Goal: Task Accomplishment & Management: Use online tool/utility

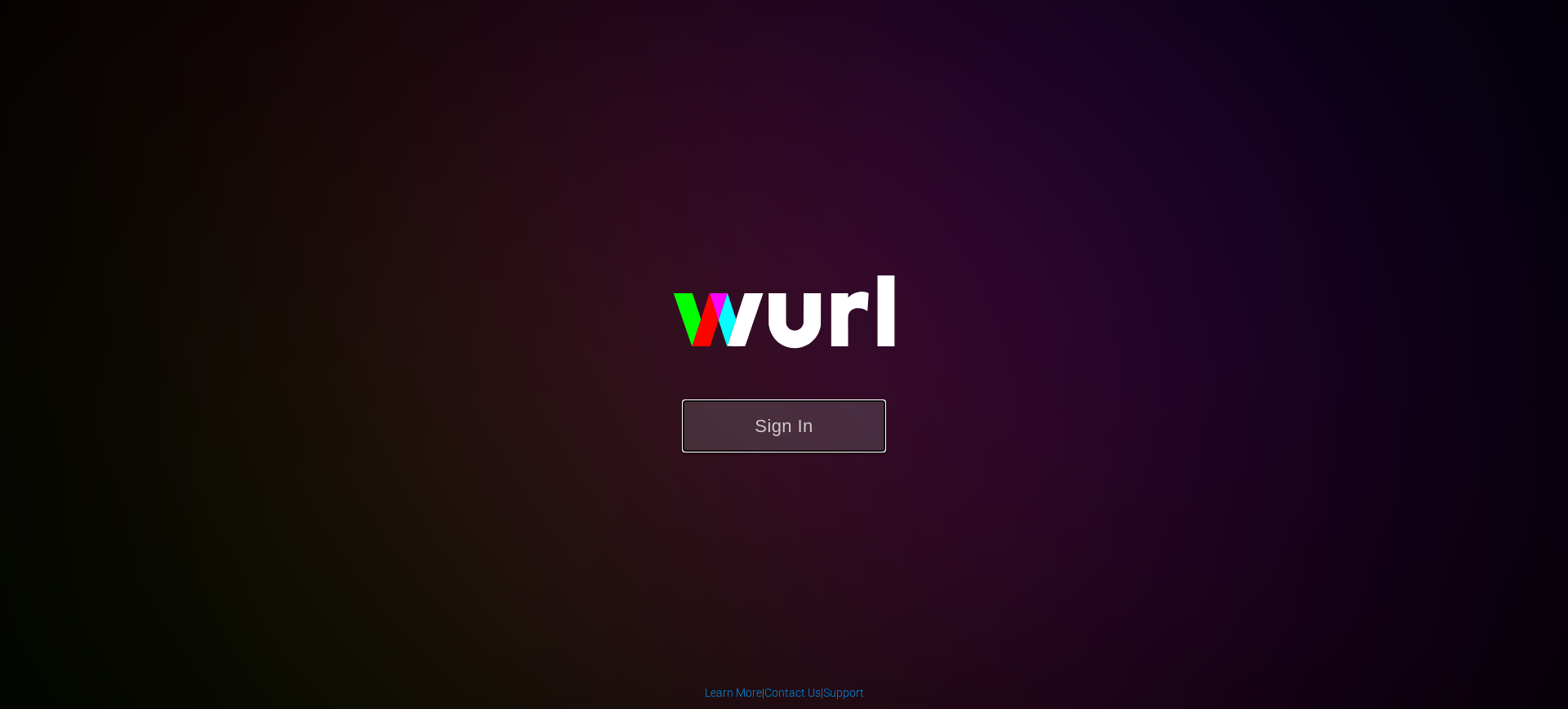
click at [767, 427] on button "Sign In" at bounding box center [783, 426] width 204 height 54
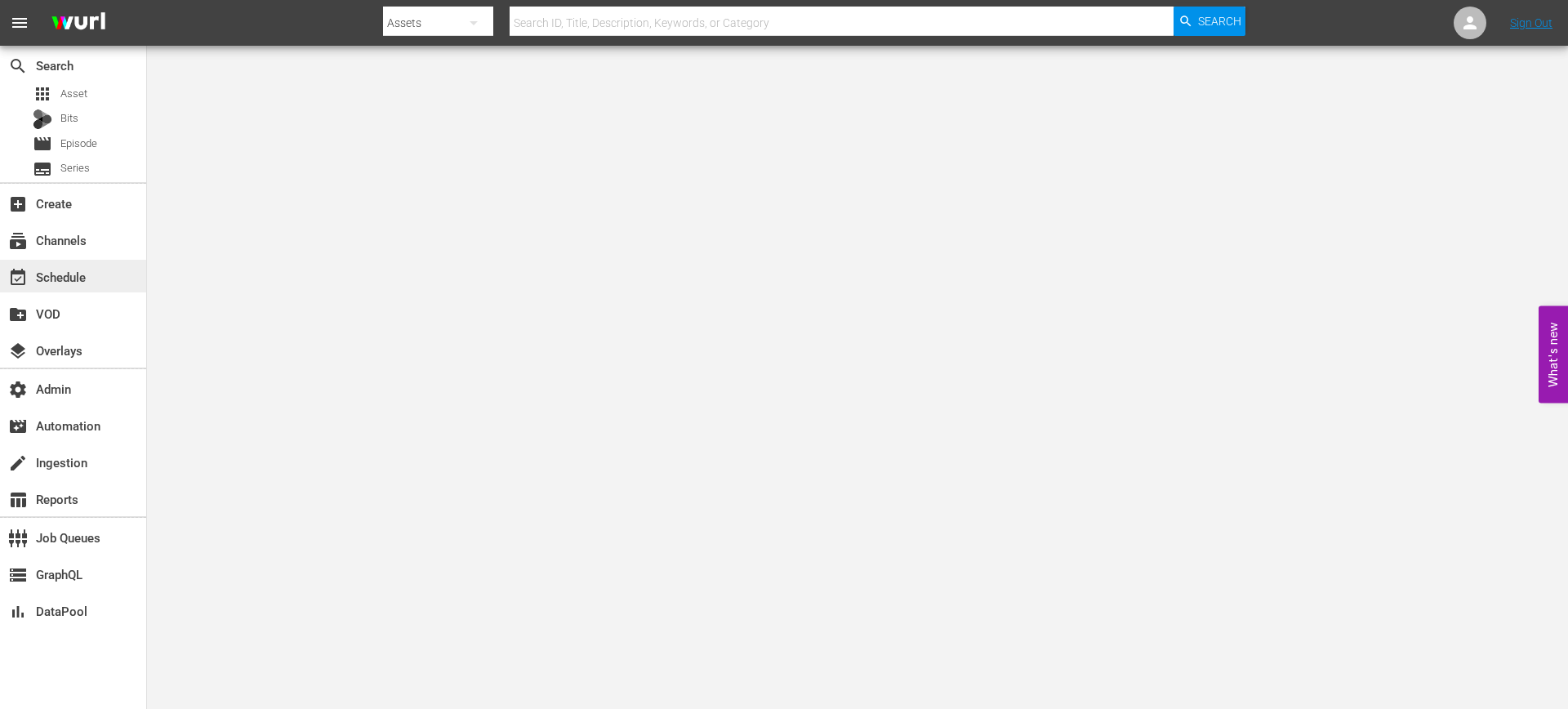
click at [62, 275] on div "event_available Schedule" at bounding box center [45, 274] width 92 height 14
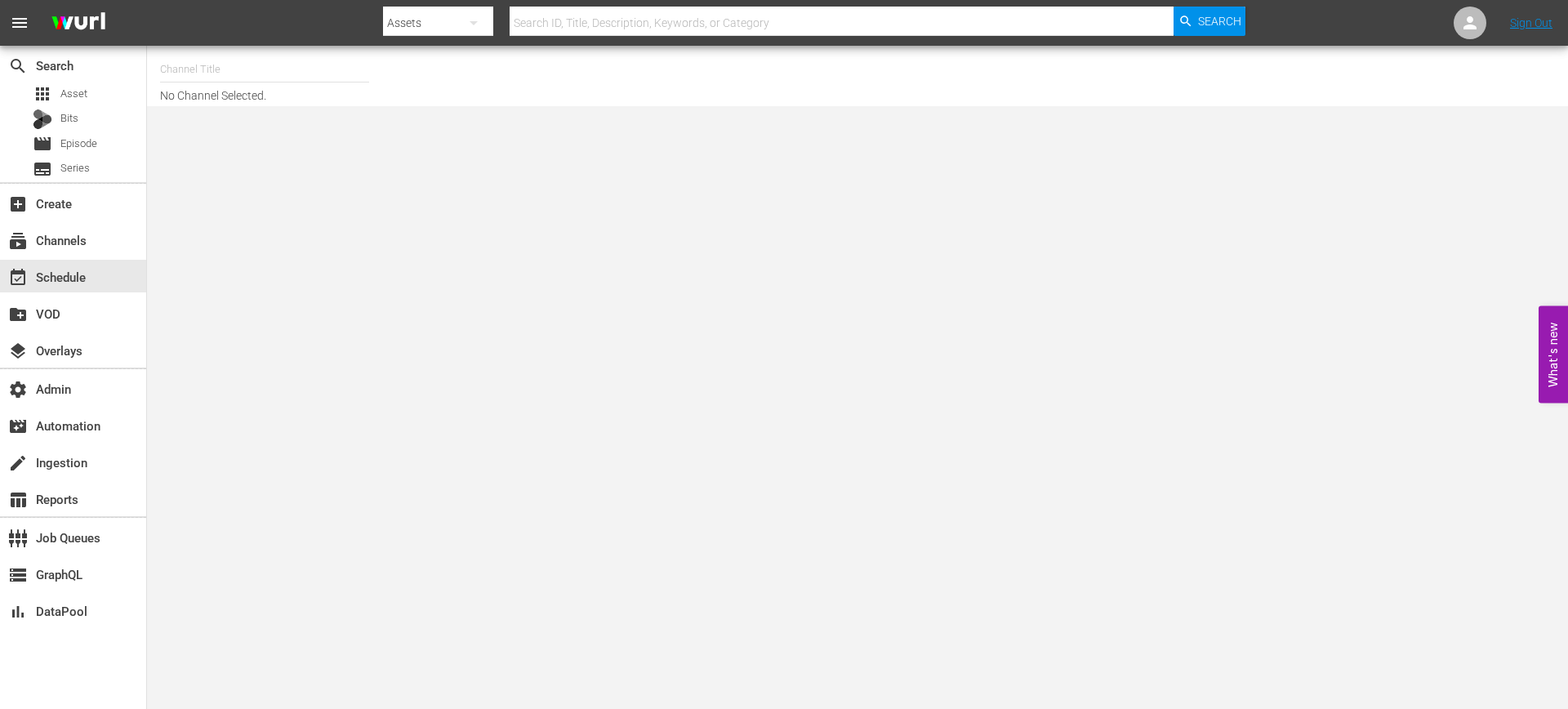
click at [239, 64] on input "text" at bounding box center [264, 70] width 209 height 39
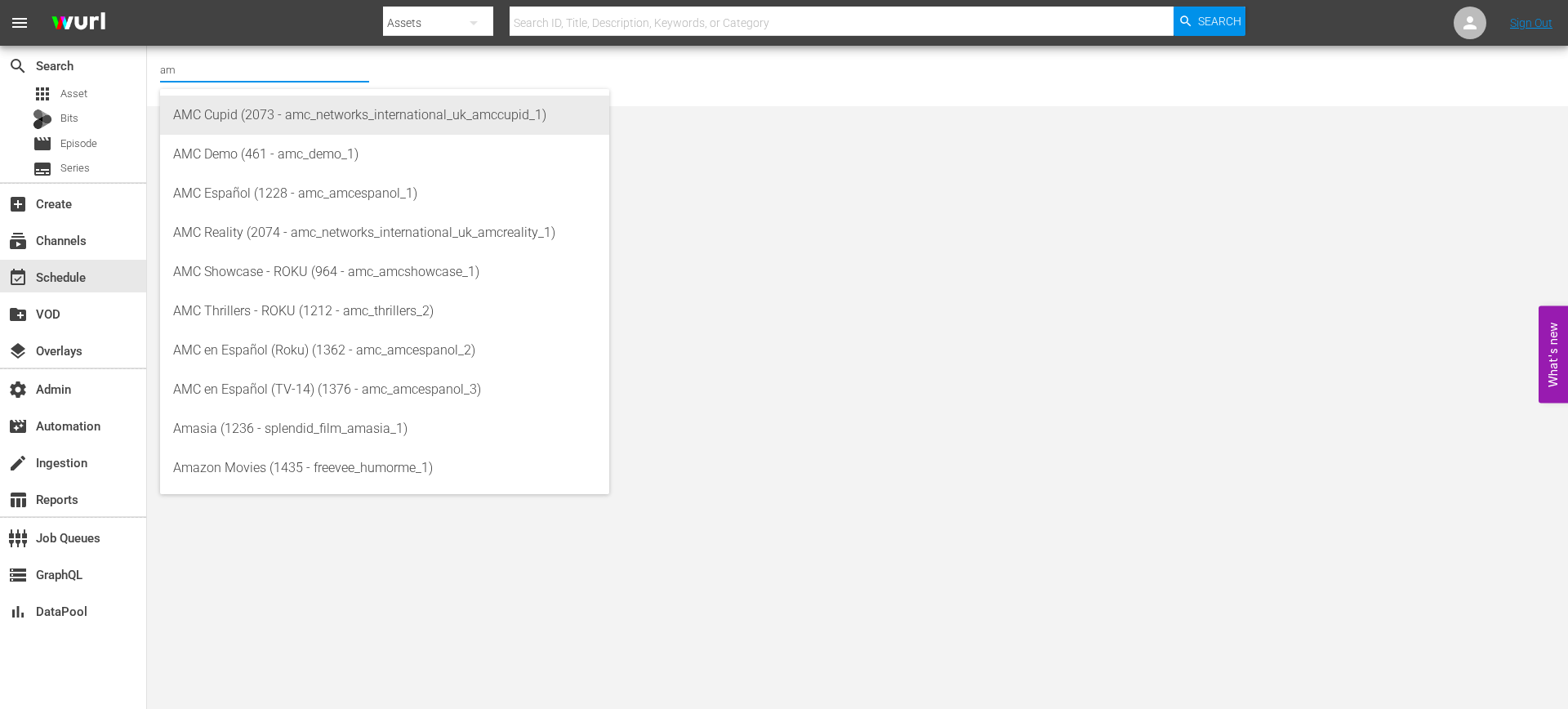
click at [268, 111] on div "AMC Cupid (2073 - amc_networks_international_uk_amccupid_1)" at bounding box center [384, 115] width 423 height 39
type input "AMC Cupid (2073 - amc_networks_international_uk_amccupid_1)"
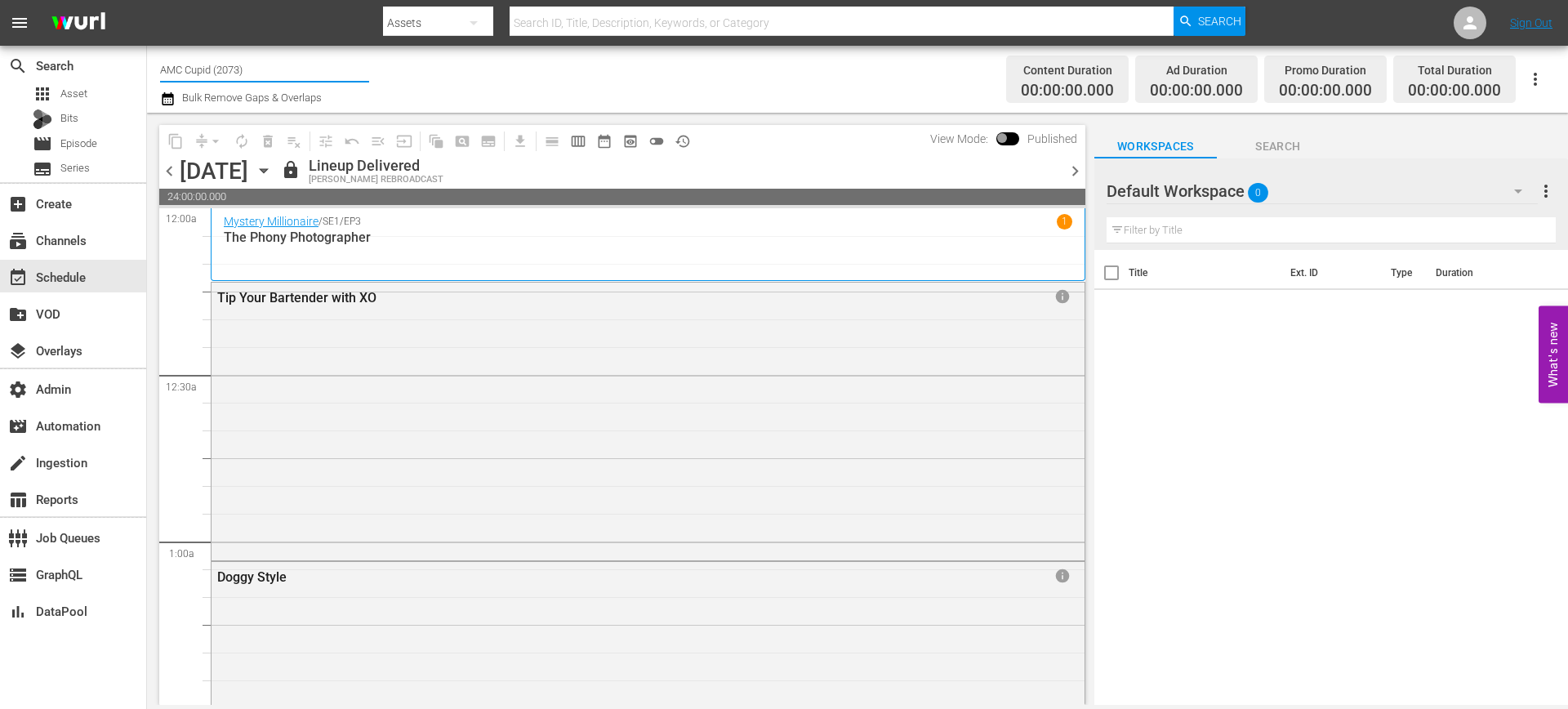
click at [249, 59] on input "AMC Cupid (2073)" at bounding box center [264, 70] width 209 height 39
drag, startPoint x: 260, startPoint y: 70, endPoint x: 136, endPoint y: 61, distance: 124.3
click at [147, 0] on div "search Search apps Asset Bits movie Episode subtitles Series add_box Create sub…" at bounding box center [857, 0] width 1421 height 0
paste input "nosey_5"
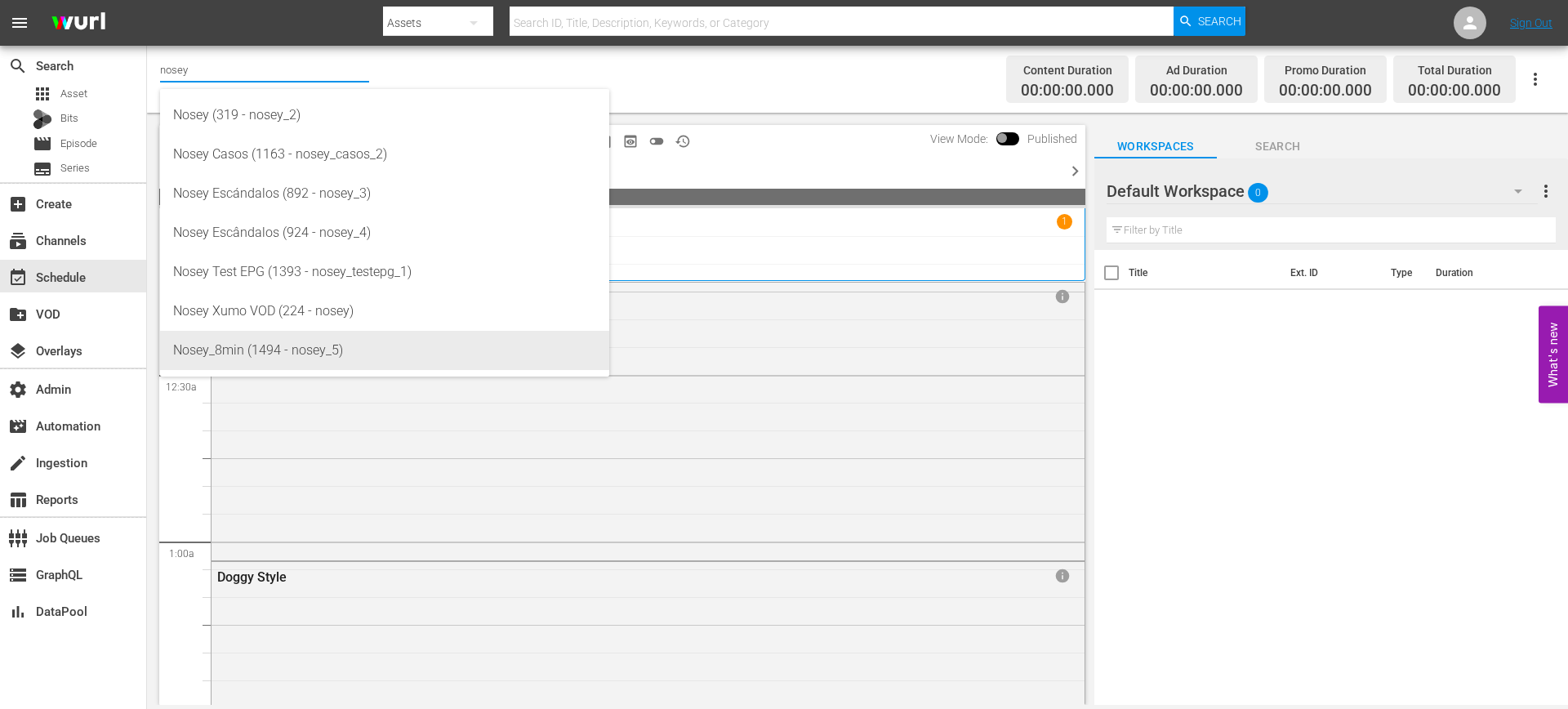
click at [304, 348] on div "Nosey_8min (1494 - nosey_5)" at bounding box center [384, 350] width 423 height 39
type input "Nosey_8min (1494 - nosey_5)"
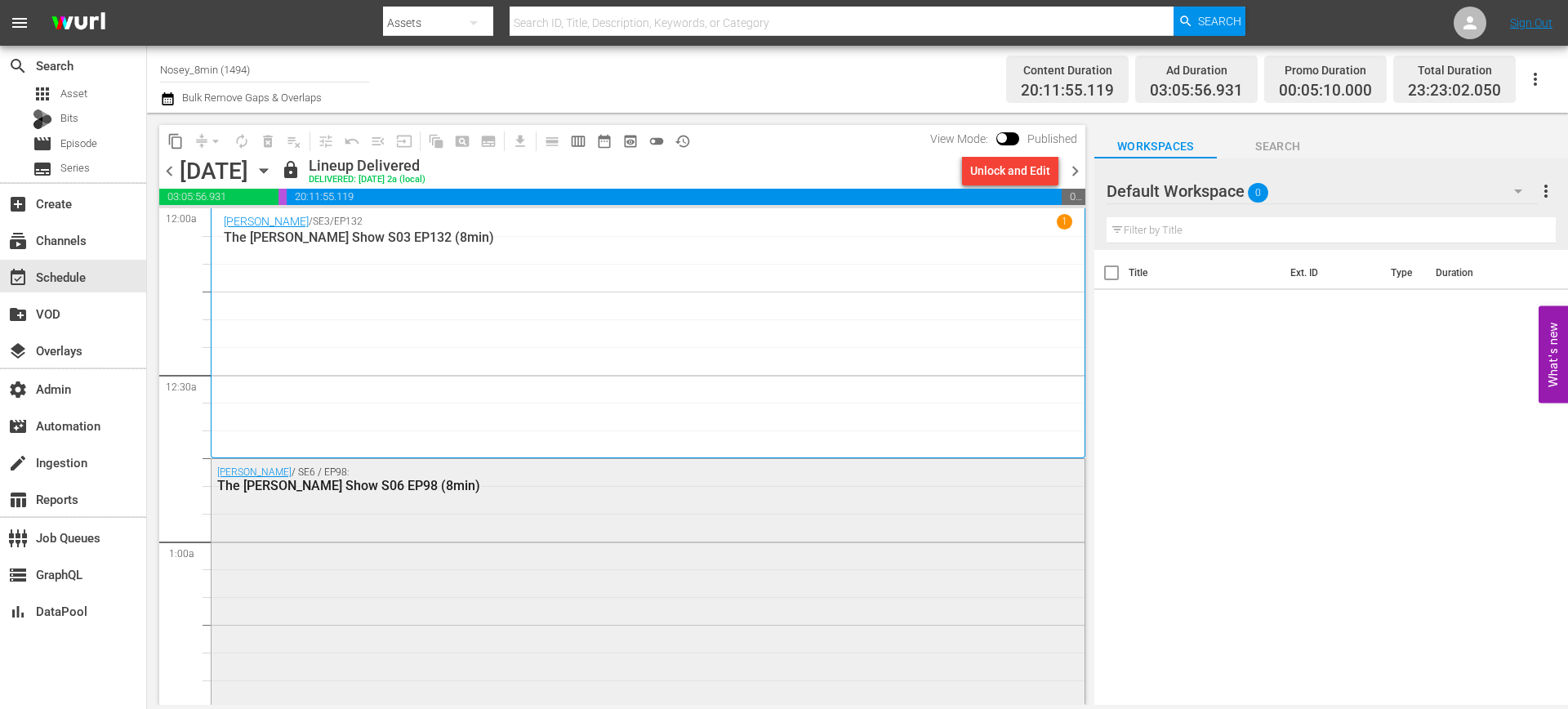
click at [832, 524] on div "[PERSON_NAME] / SE6 / EP98: The [PERSON_NAME] Show S06 EP98 (8min)" at bounding box center [648, 581] width 873 height 247
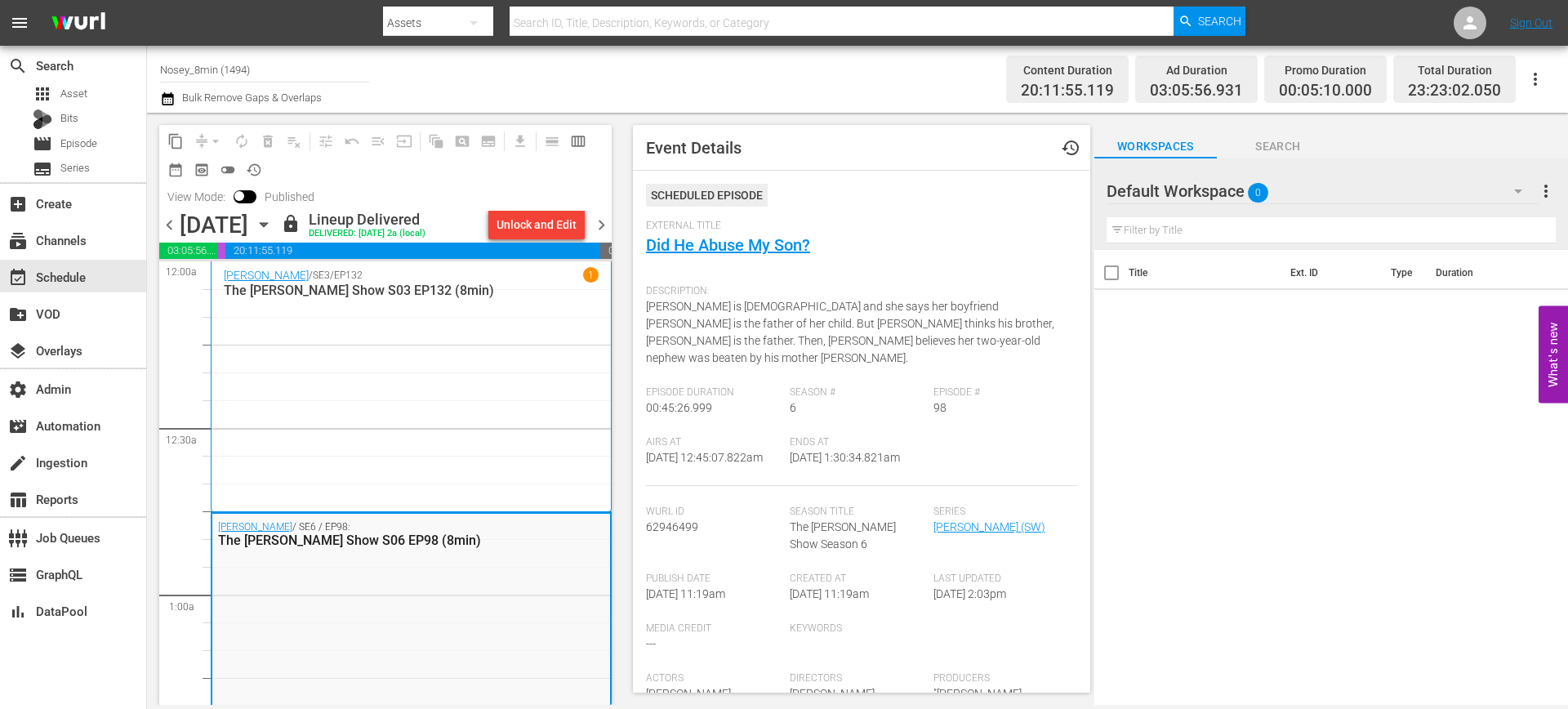
click at [505, 462] on div "[PERSON_NAME] / SE3 / EP132 1 The [PERSON_NAME] Show S03 EP132 (8min)" at bounding box center [411, 385] width 375 height 238
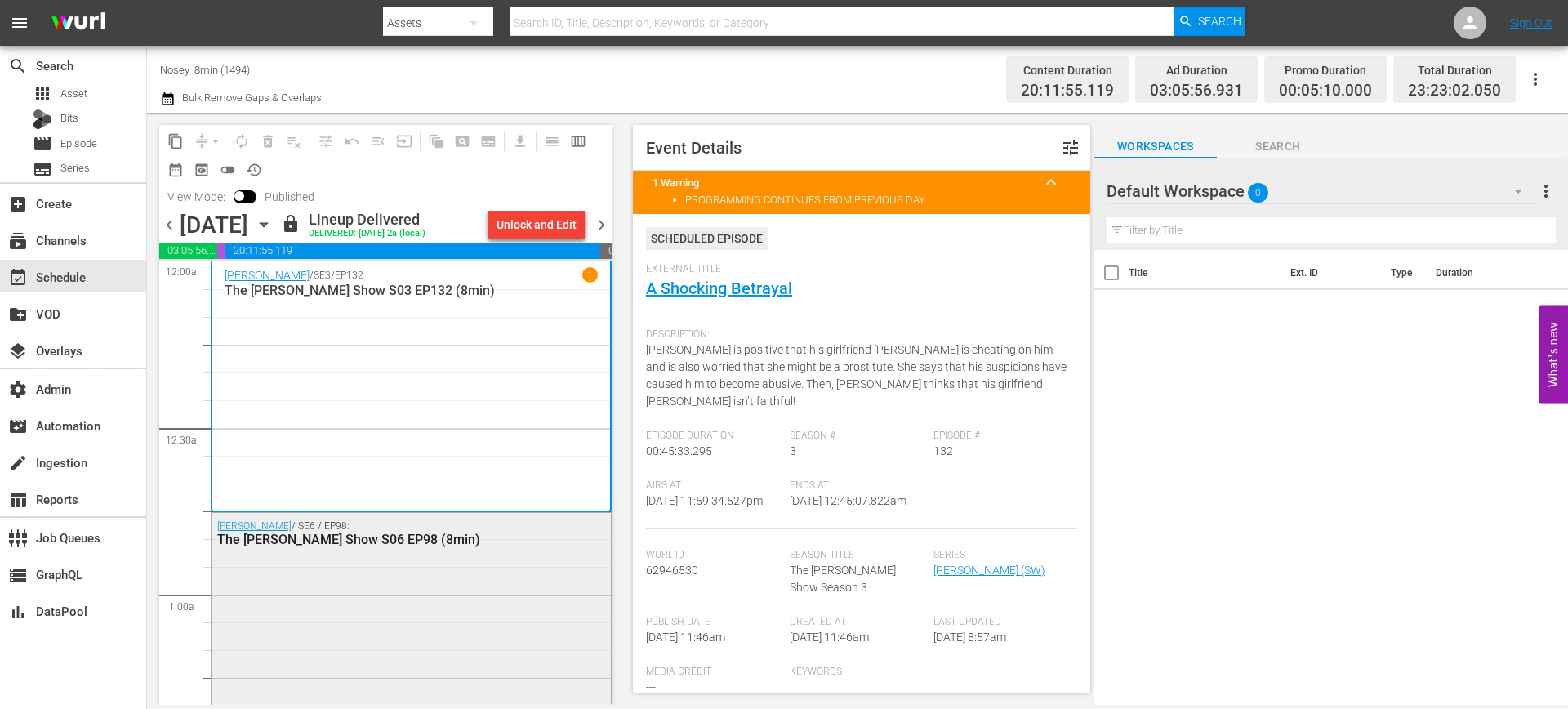
click at [499, 577] on div "[PERSON_NAME] / SE6 / EP98: The [PERSON_NAME] Show S06 EP98 (8min)" at bounding box center [411, 636] width 400 height 247
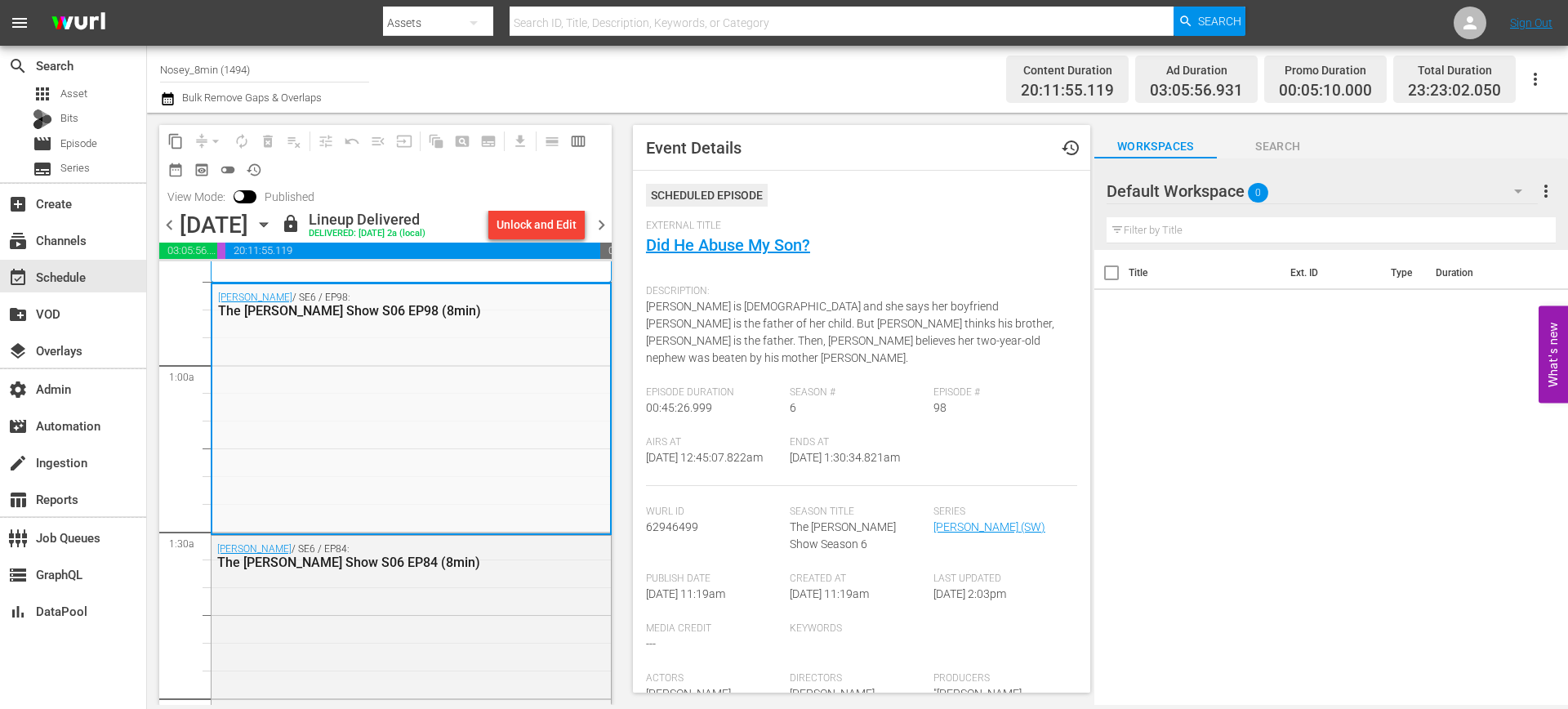
scroll to position [275, 0]
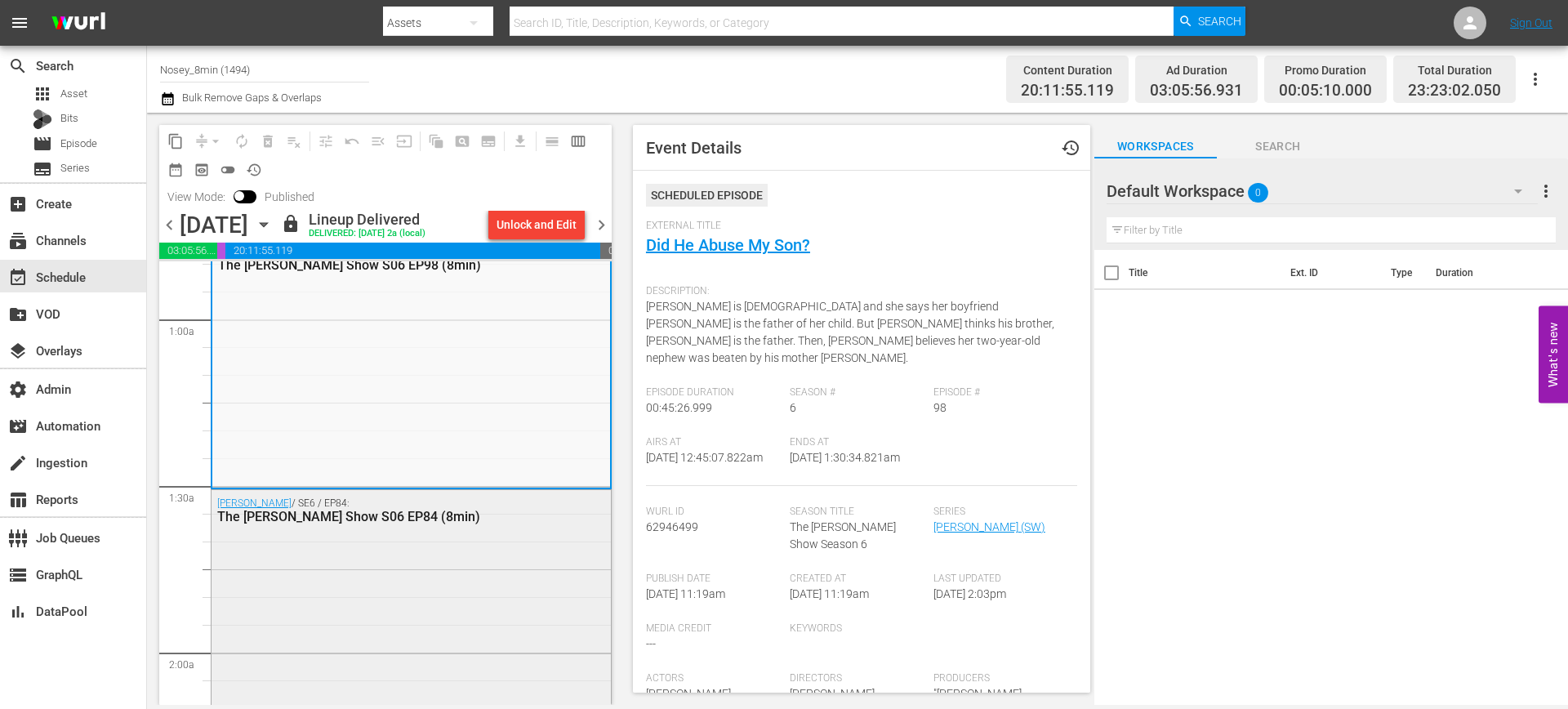
click at [477, 551] on div "[PERSON_NAME] / SE6 / EP84: The [PERSON_NAME] Show S06 EP84 (8min)" at bounding box center [411, 595] width 400 height 211
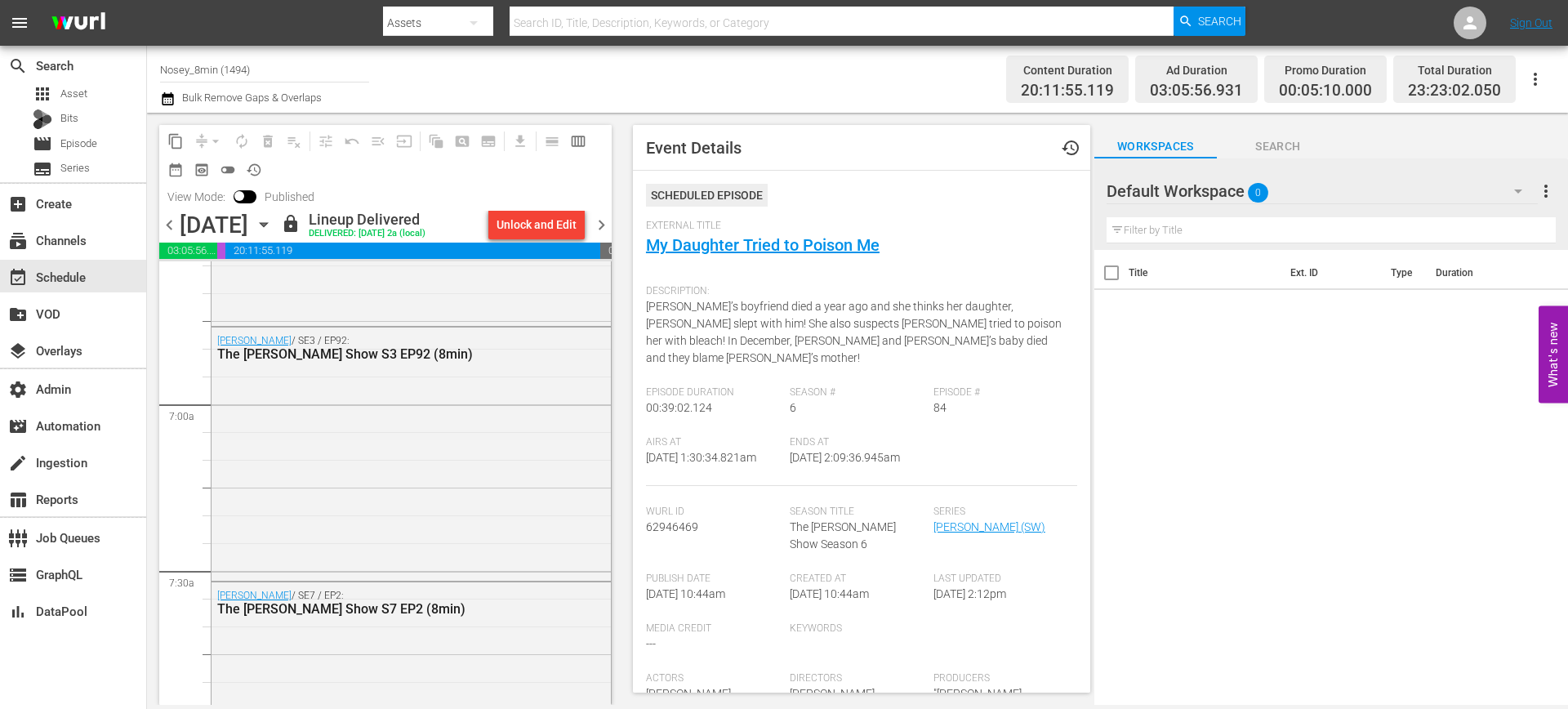
scroll to position [2477, 0]
